Goal: Transaction & Acquisition: Purchase product/service

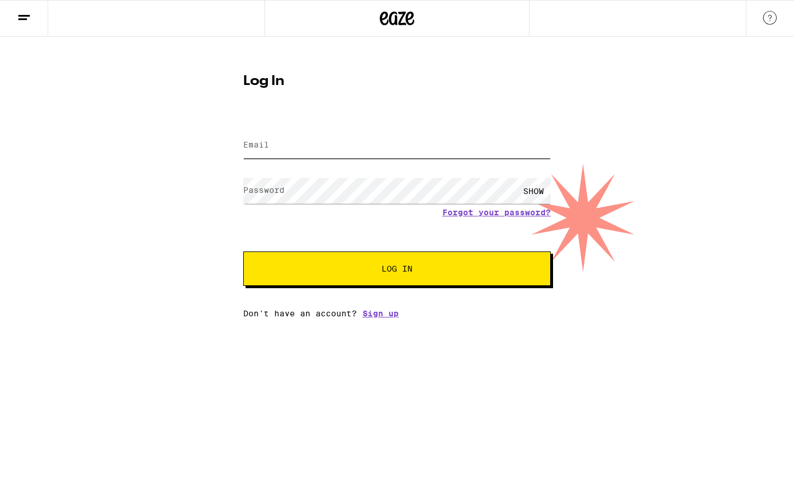
click at [300, 147] on input "Email" at bounding box center [396, 146] width 307 height 26
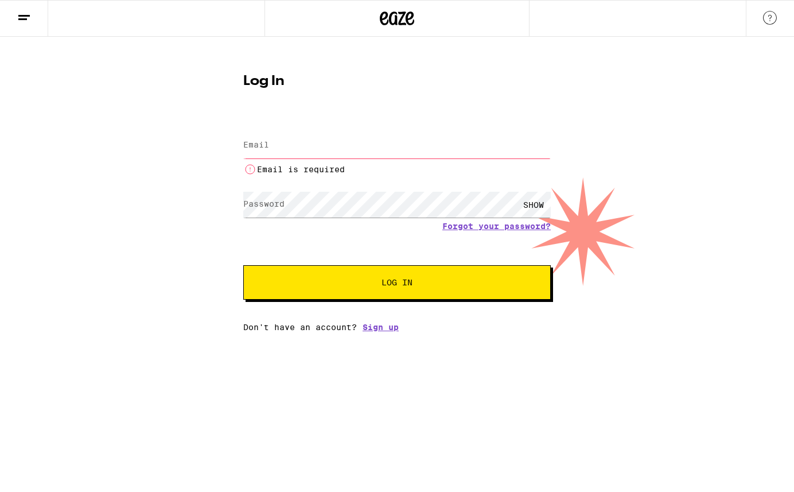
type input "thejaner@sbcglobal.net"
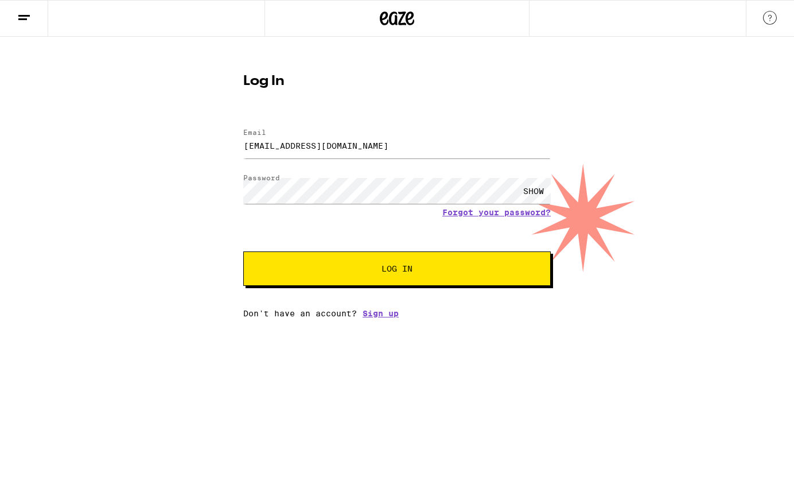
click at [387, 272] on span "Log In" at bounding box center [396, 268] width 31 height 8
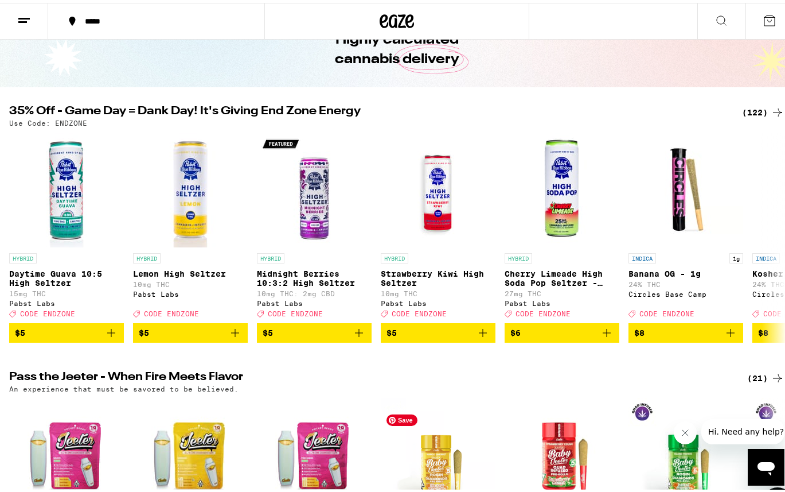
scroll to position [40, 0]
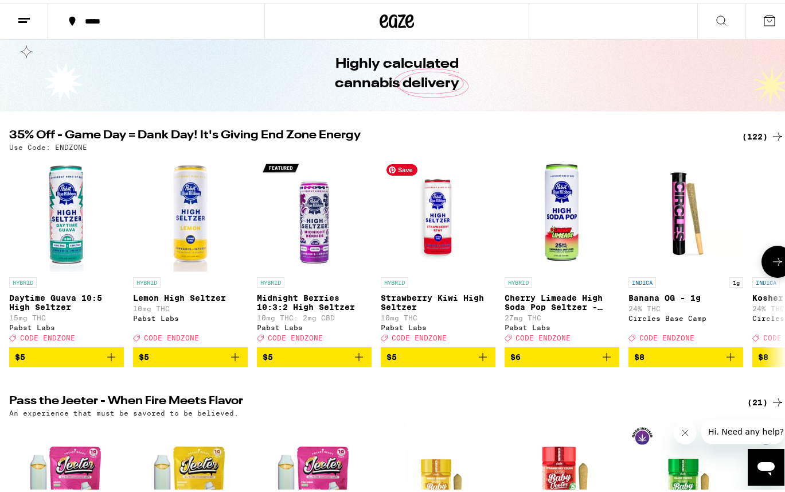
click at [439, 217] on img "Open page for Strawberry Kiwi High Seltzer from Pabst Labs" at bounding box center [438, 211] width 115 height 115
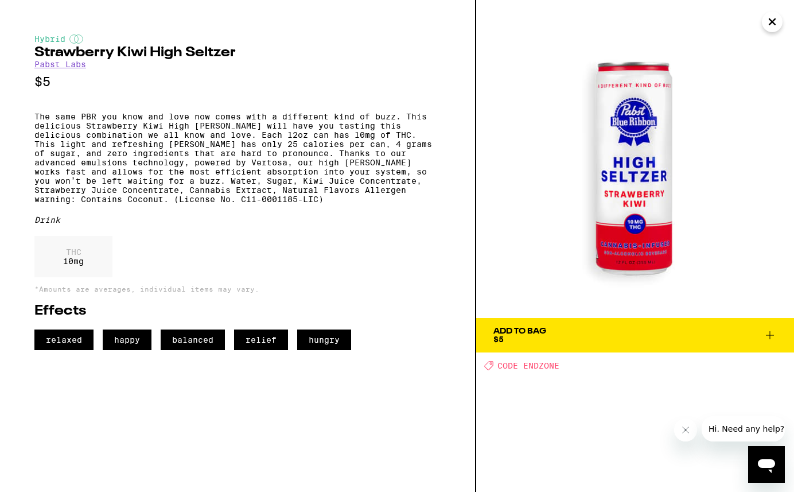
click at [772, 332] on icon at bounding box center [770, 335] width 14 height 14
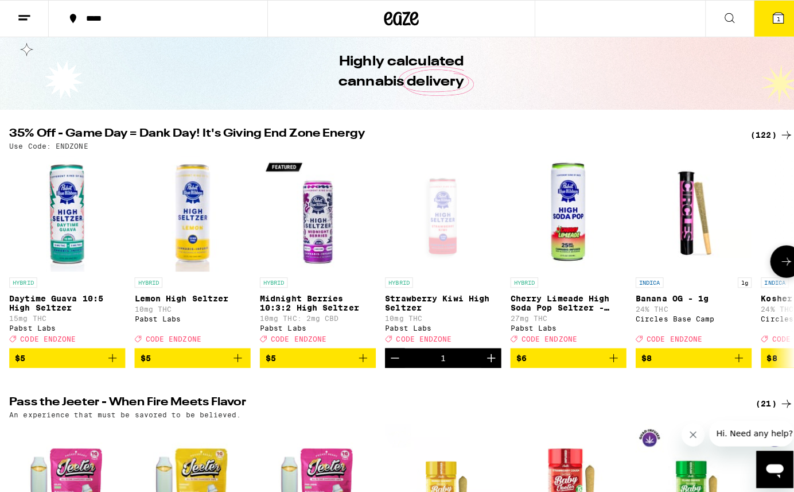
scroll to position [76, 0]
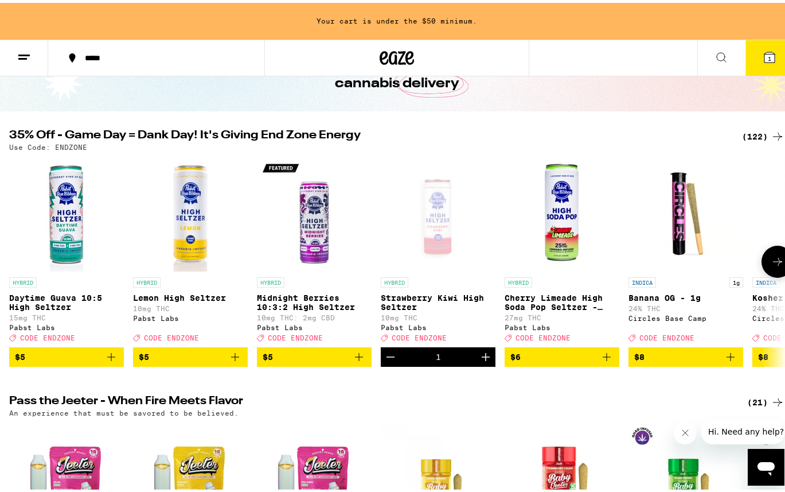
click at [231, 361] on icon "Add to bag" at bounding box center [235, 354] width 14 height 14
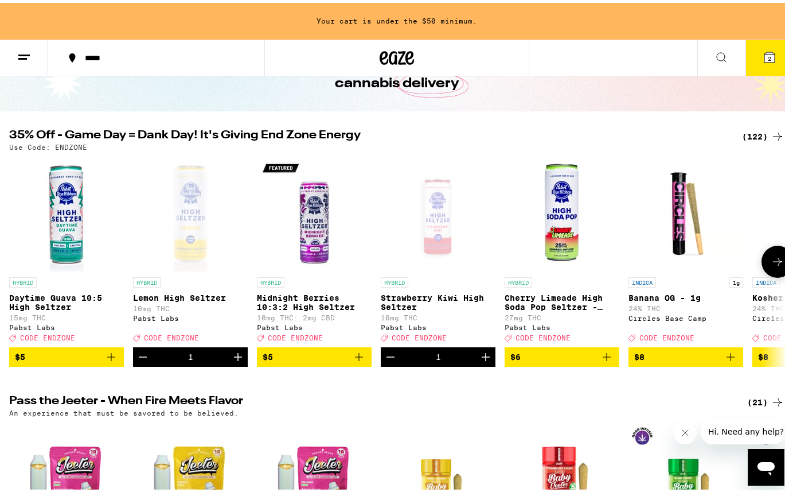
click at [233, 361] on icon "Increment" at bounding box center [238, 354] width 14 height 14
click at [485, 358] on icon "Increment" at bounding box center [486, 354] width 8 height 8
click at [765, 55] on icon at bounding box center [770, 54] width 10 height 10
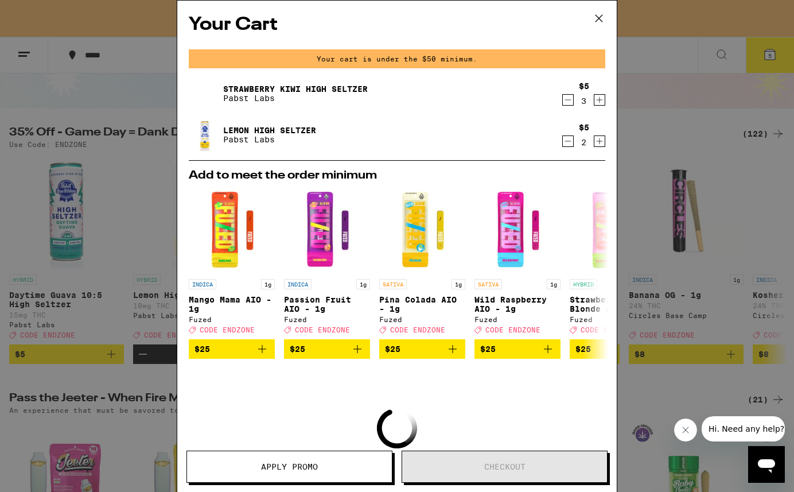
click at [595, 98] on icon "Increment" at bounding box center [599, 100] width 10 height 14
click at [563, 98] on icon "Decrement" at bounding box center [568, 100] width 10 height 14
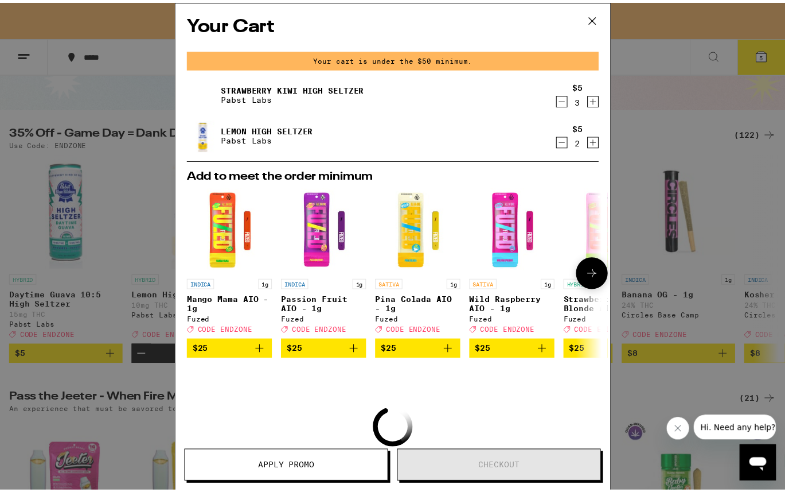
scroll to position [109, 0]
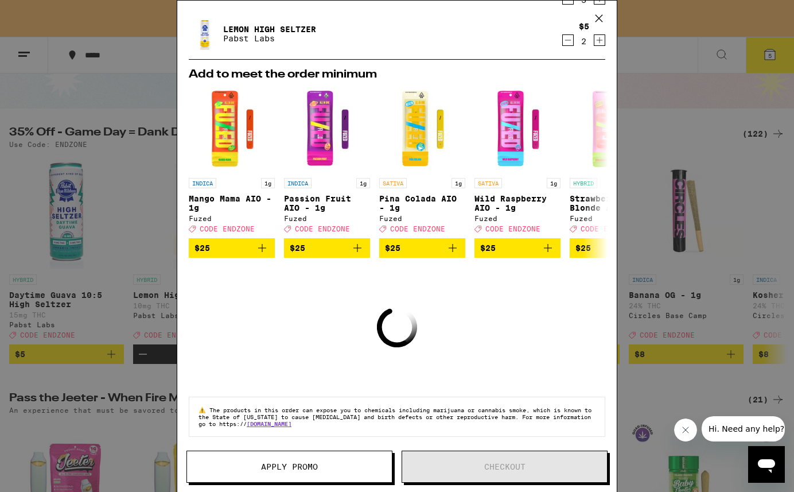
click at [599, 17] on icon at bounding box center [598, 18] width 17 height 17
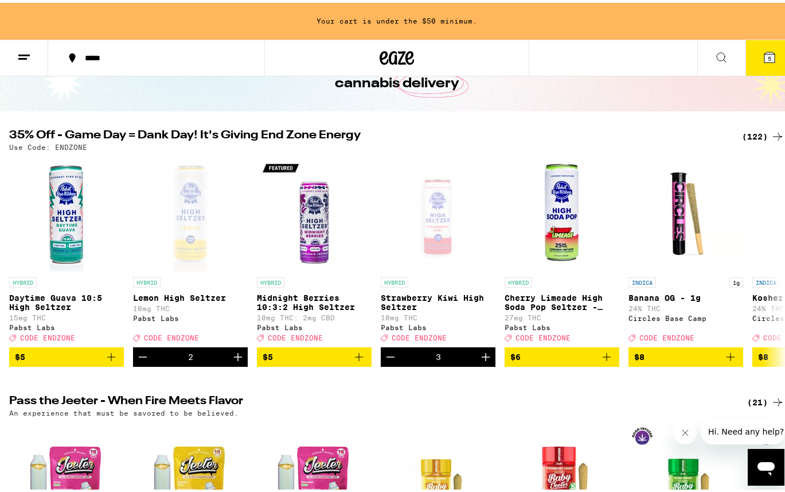
click at [760, 52] on button "5" at bounding box center [770, 55] width 48 height 36
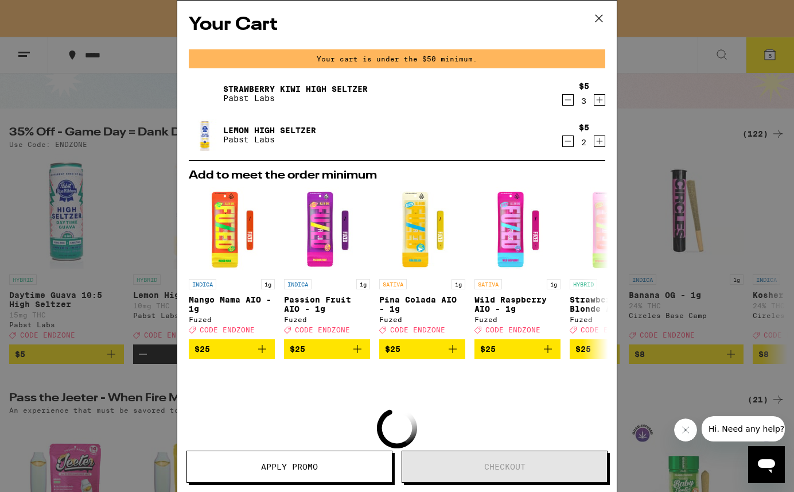
click at [353, 454] on button "Apply Promo" at bounding box center [289, 466] width 206 height 32
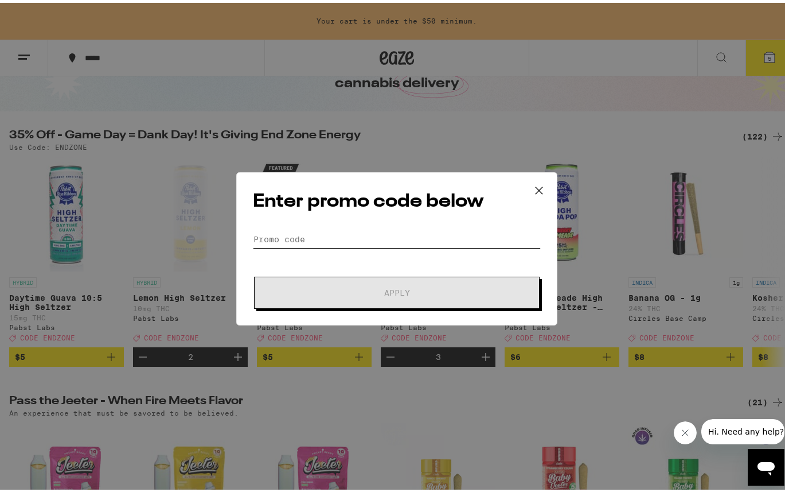
click at [354, 242] on input "Promo Code" at bounding box center [397, 236] width 288 height 17
click at [537, 188] on icon at bounding box center [539, 187] width 17 height 17
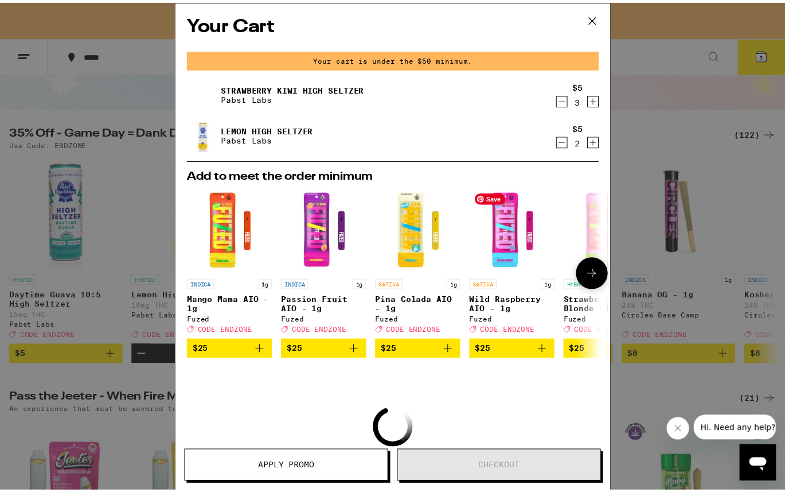
scroll to position [109, 0]
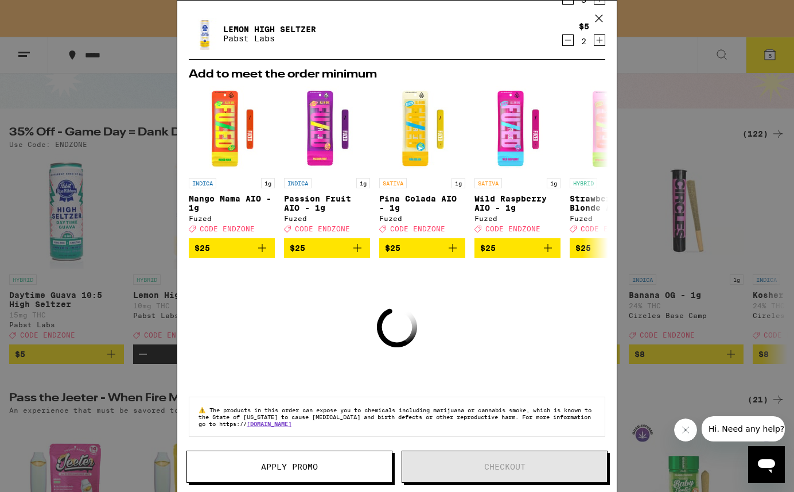
click at [597, 17] on icon at bounding box center [598, 18] width 7 height 7
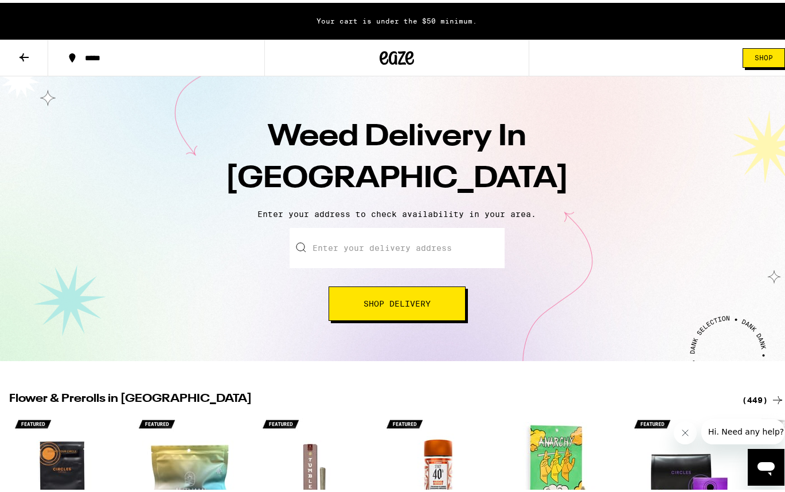
click at [330, 253] on input "Enter your delivery address" at bounding box center [397, 245] width 215 height 40
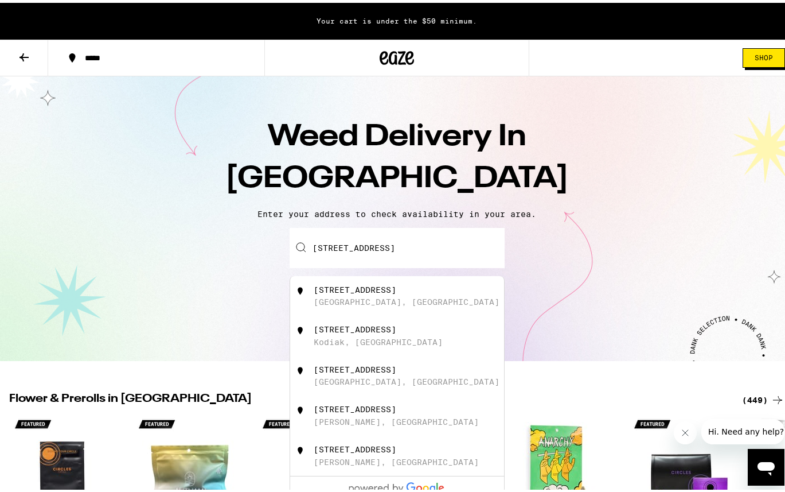
click at [381, 291] on div "[STREET_ADDRESS]" at bounding box center [355, 286] width 83 height 9
type input "[STREET_ADDRESS]"
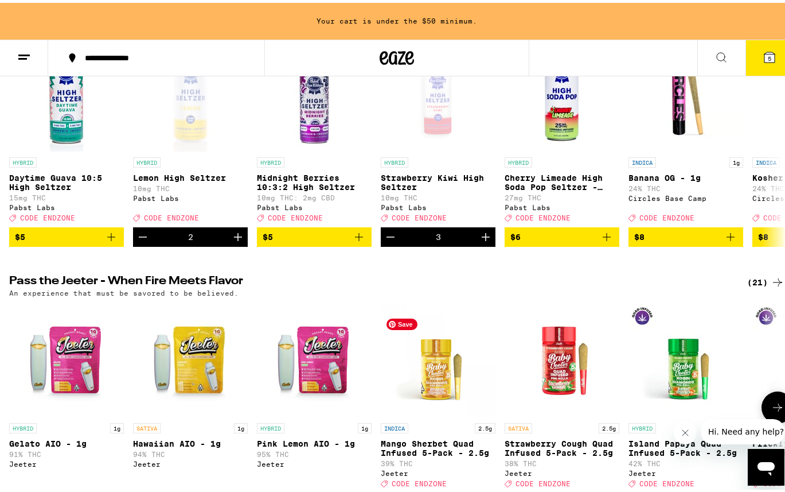
scroll to position [201, 0]
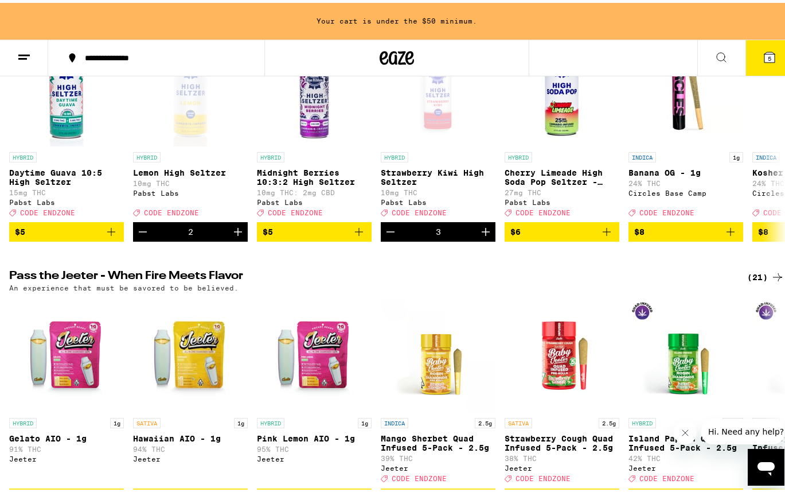
click at [765, 54] on icon at bounding box center [770, 54] width 10 height 10
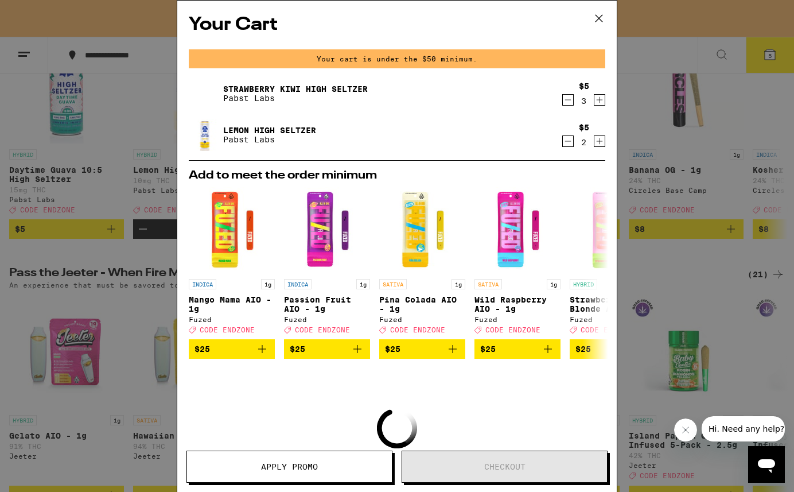
click at [600, 21] on icon at bounding box center [598, 18] width 17 height 17
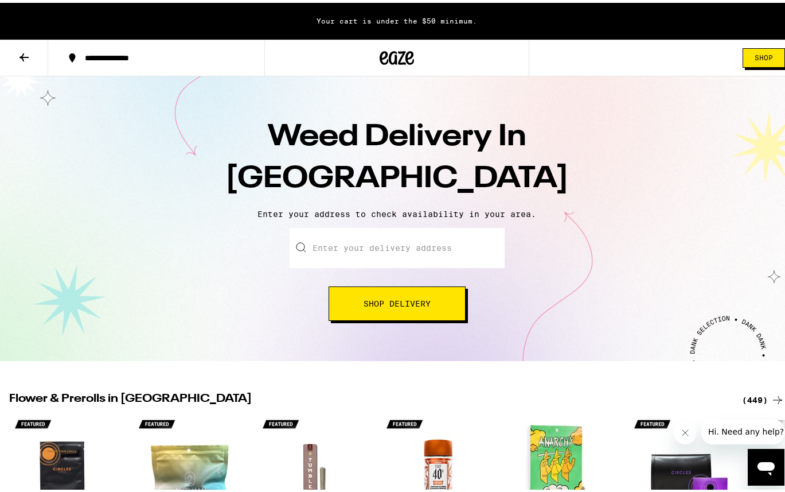
click at [424, 246] on input "Enter your delivery address" at bounding box center [397, 245] width 215 height 40
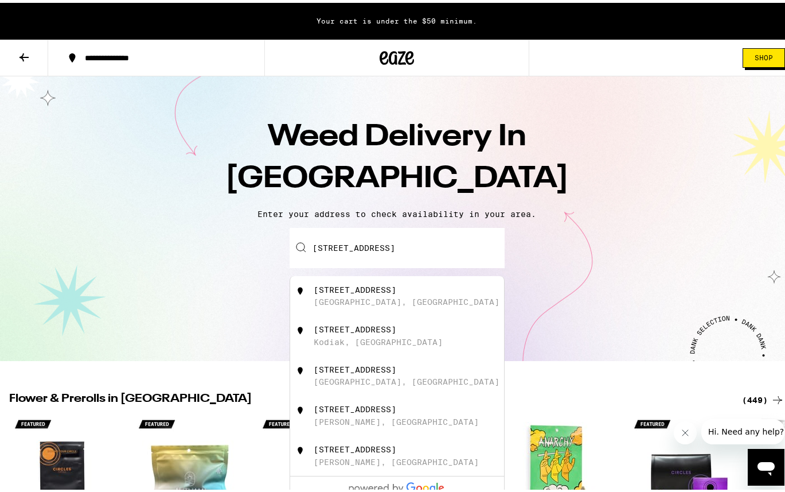
click at [373, 291] on div "[STREET_ADDRESS]" at bounding box center [355, 286] width 83 height 9
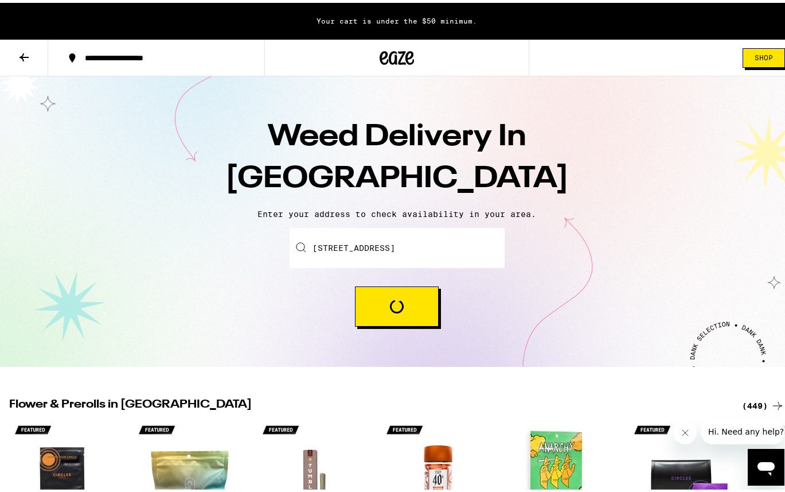
type input "[STREET_ADDRESS]"
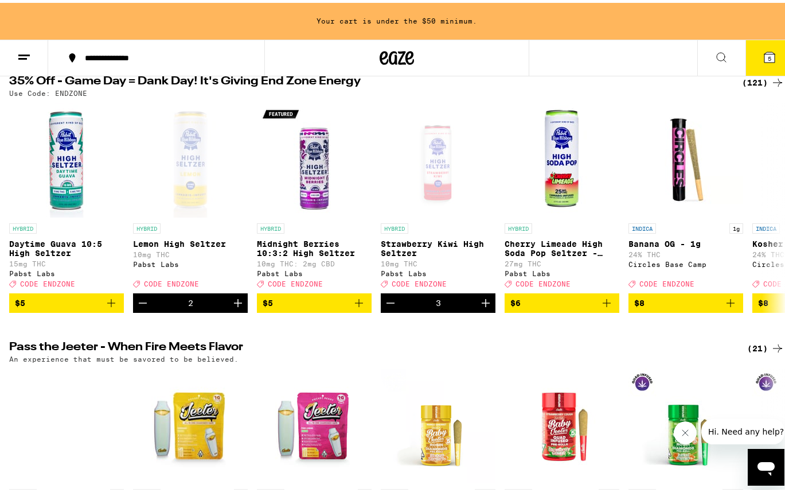
scroll to position [131, 0]
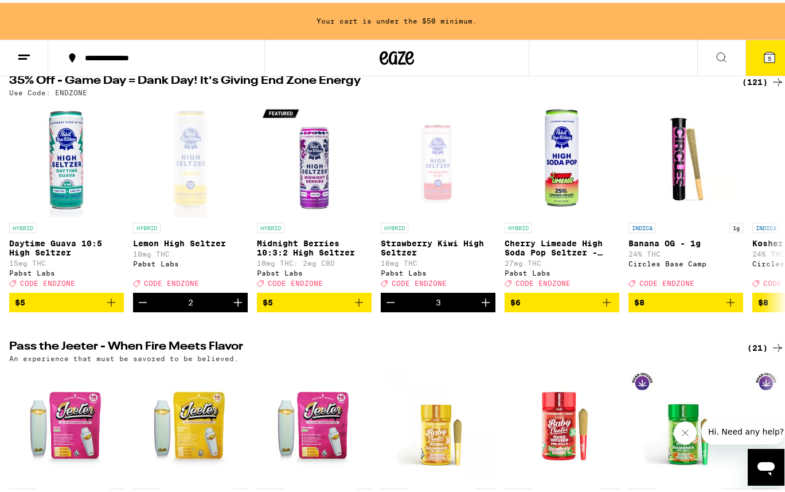
click at [763, 59] on icon at bounding box center [770, 55] width 14 height 14
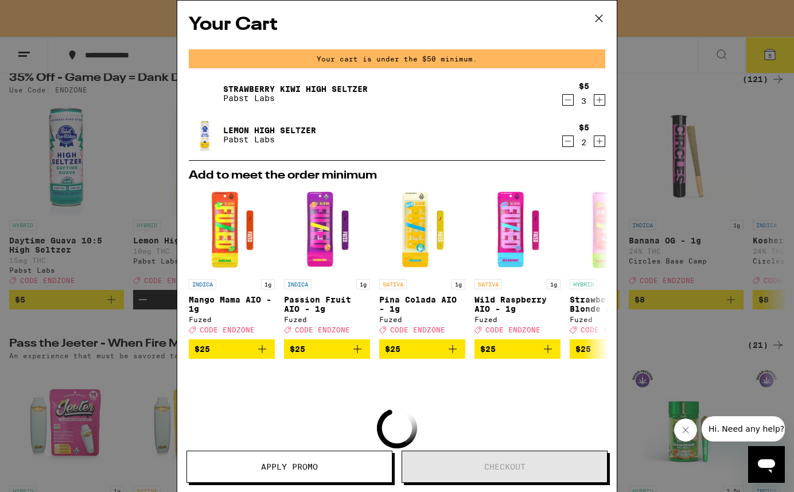
click at [598, 16] on icon at bounding box center [598, 18] width 17 height 17
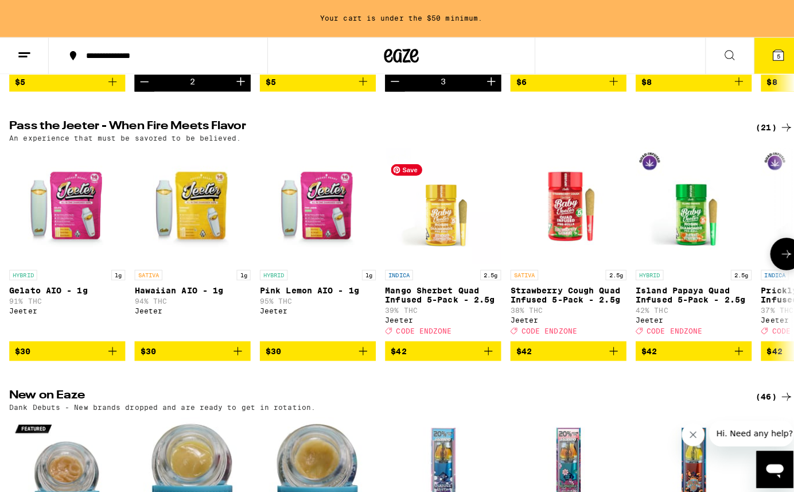
scroll to position [351, 0]
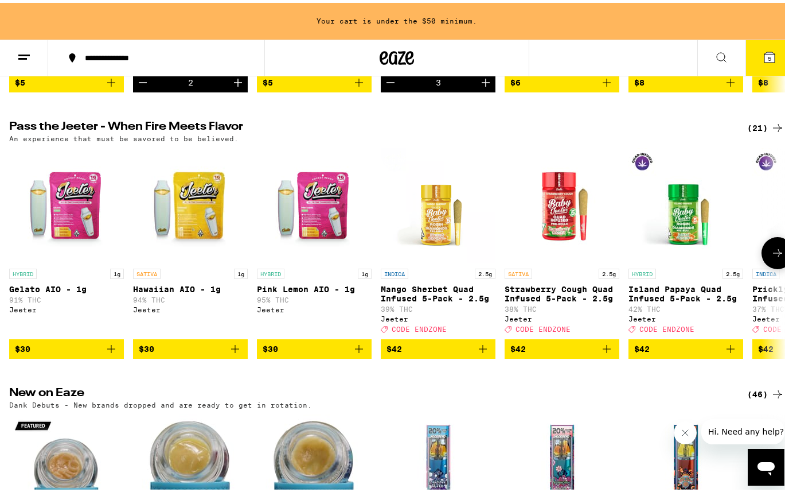
click at [482, 353] on icon "Add to bag" at bounding box center [483, 346] width 14 height 14
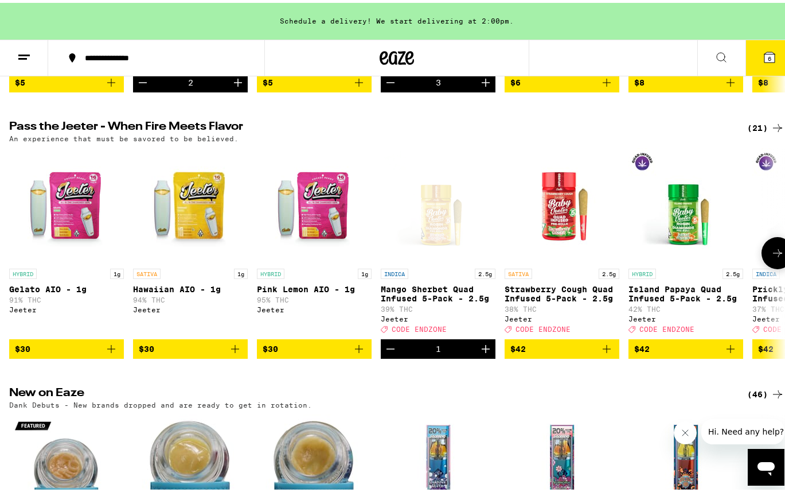
click at [608, 350] on icon "Add to bag" at bounding box center [607, 346] width 8 height 8
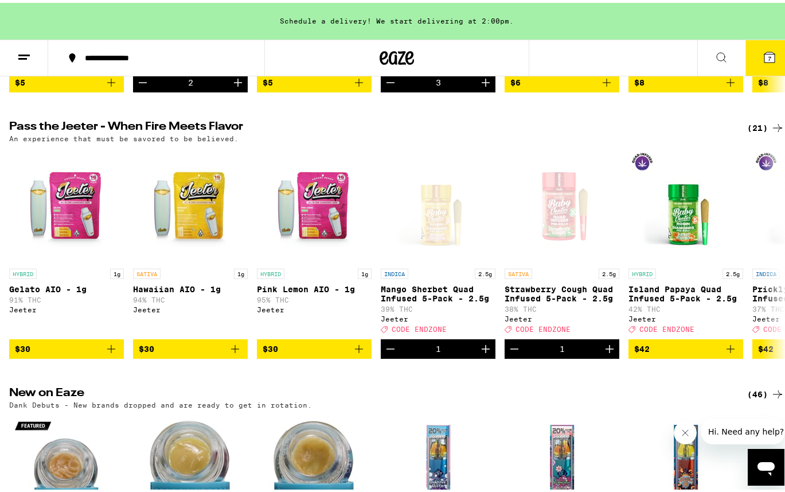
click at [768, 56] on span "7" at bounding box center [769, 55] width 3 height 7
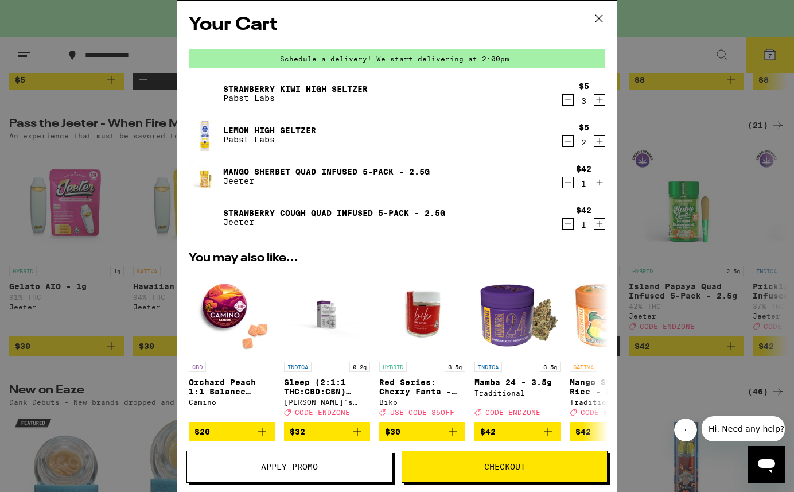
click at [563, 181] on icon "Decrement" at bounding box center [568, 183] width 10 height 14
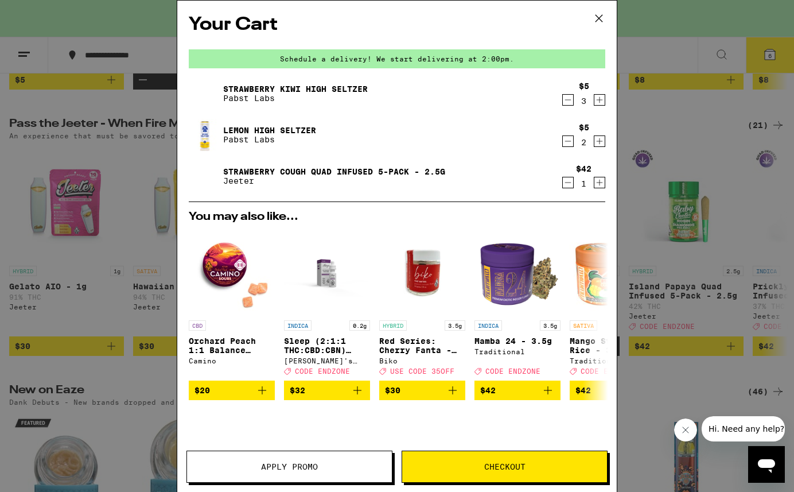
click at [563, 186] on icon "Decrement" at bounding box center [568, 183] width 10 height 14
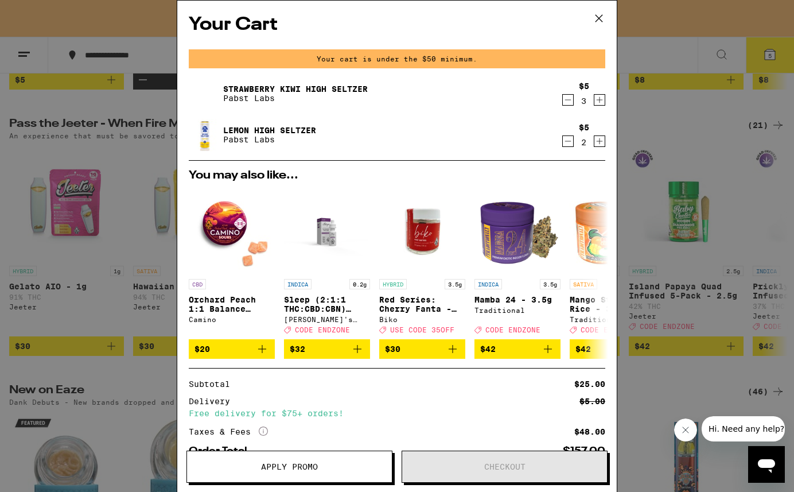
click at [594, 139] on icon "Increment" at bounding box center [599, 141] width 10 height 14
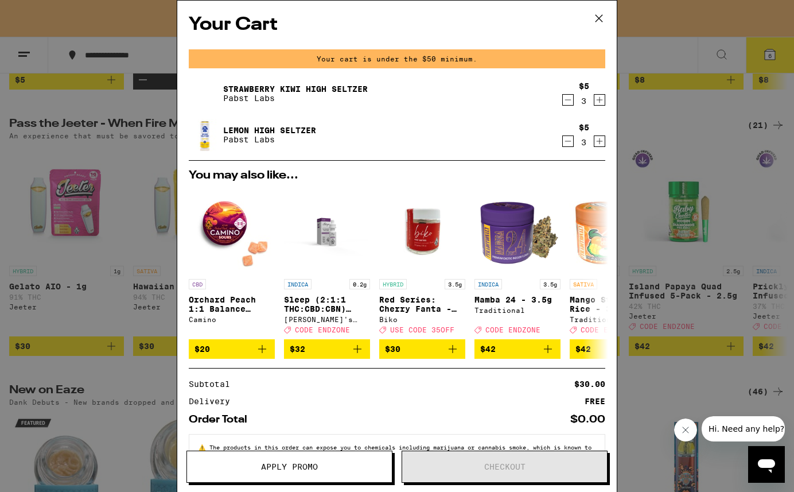
click at [597, 100] on icon "Increment" at bounding box center [600, 100] width 6 height 6
click at [594, 143] on icon "Increment" at bounding box center [599, 141] width 10 height 14
click at [594, 100] on icon "Increment" at bounding box center [599, 100] width 10 height 14
click at [597, 143] on icon "Increment" at bounding box center [600, 141] width 6 height 6
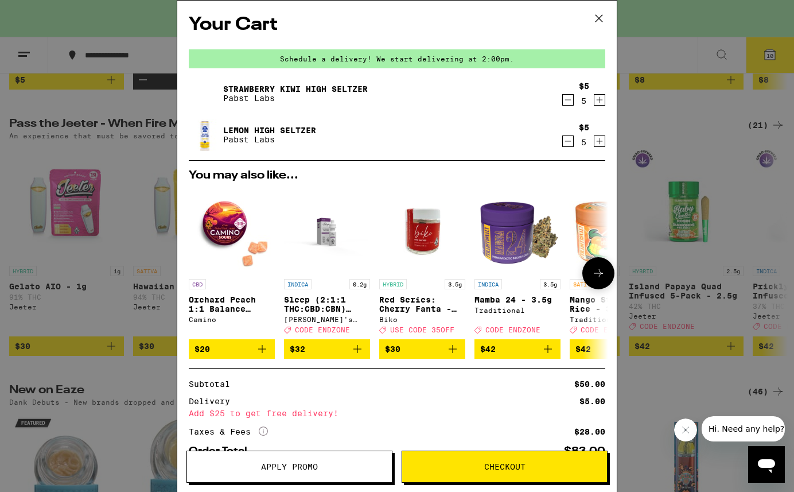
scroll to position [77, 0]
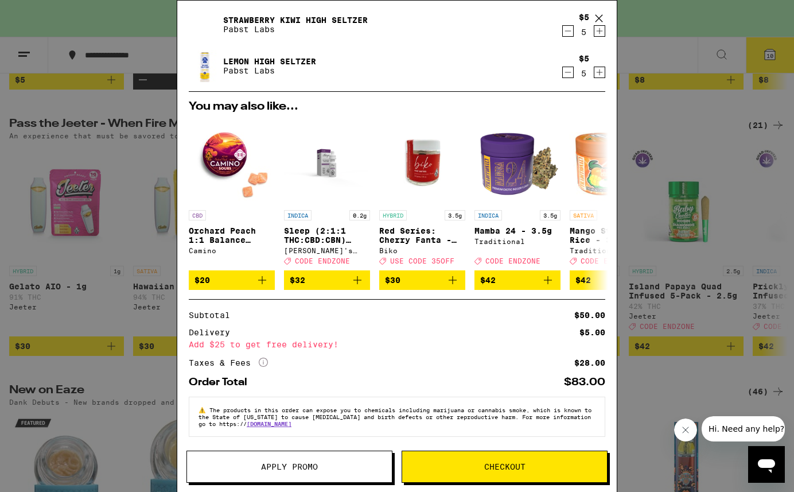
click at [466, 466] on span "Checkout" at bounding box center [504, 466] width 205 height 8
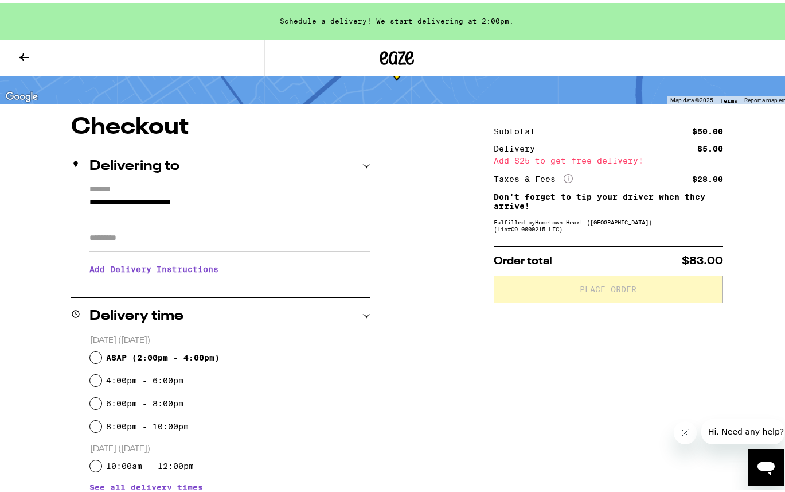
scroll to position [94, 0]
